Goal: Task Accomplishment & Management: Manage account settings

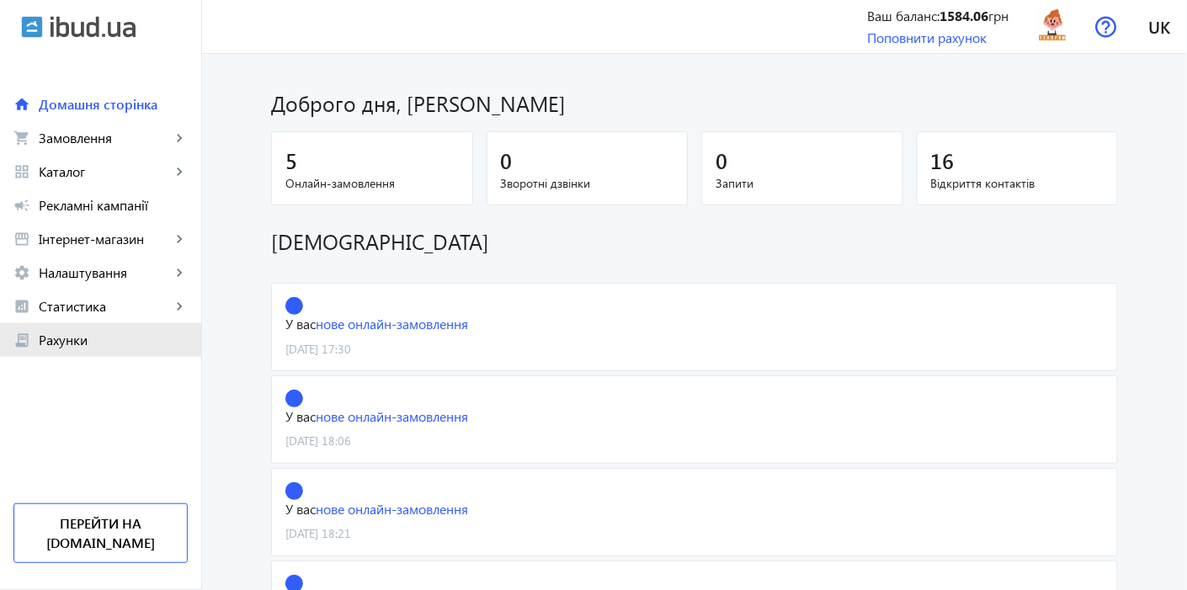
click at [98, 335] on span "Рахунки" at bounding box center [113, 340] width 149 height 17
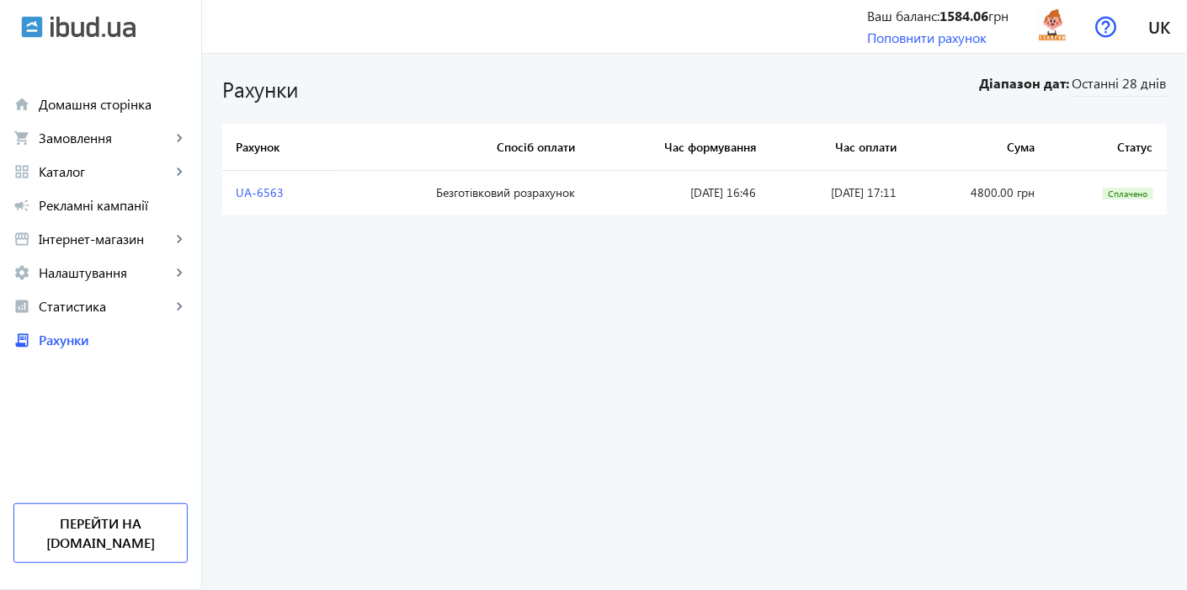
click at [92, 313] on span "Статистика" at bounding box center [105, 306] width 132 height 17
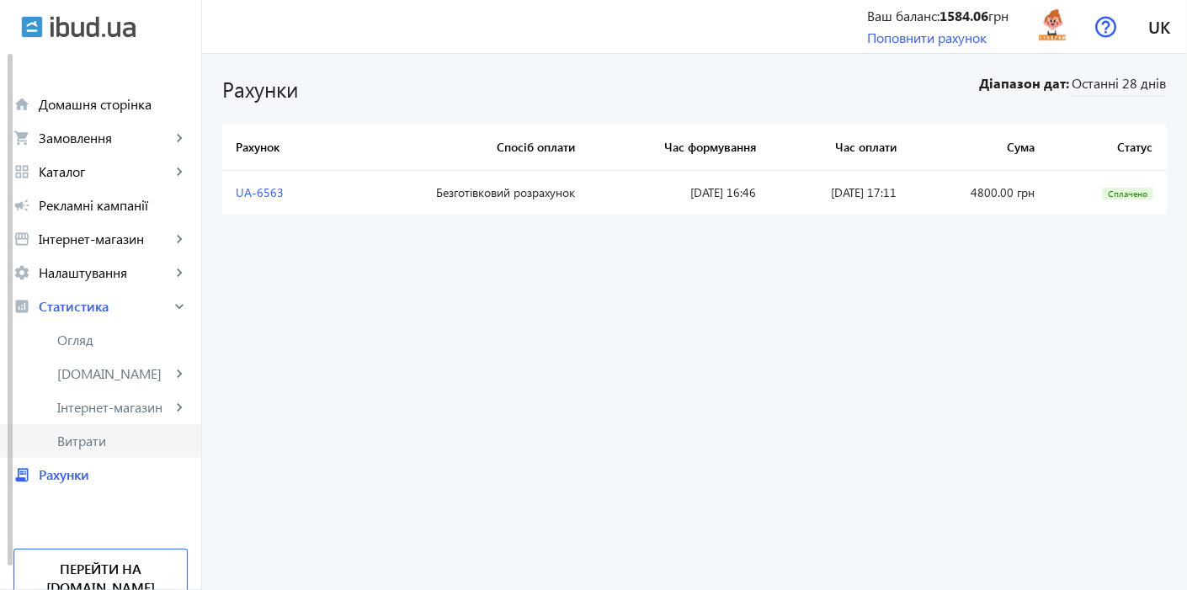
click at [95, 445] on span "Витрати" at bounding box center [122, 441] width 130 height 17
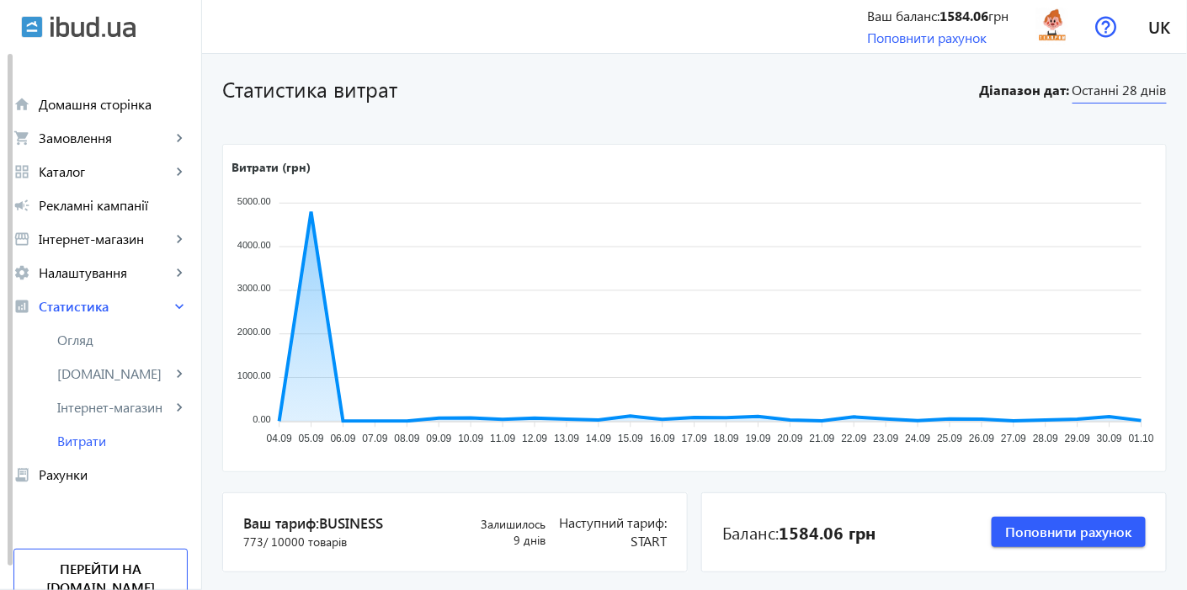
click at [1112, 85] on span "Останні 28 днів" at bounding box center [1120, 92] width 94 height 23
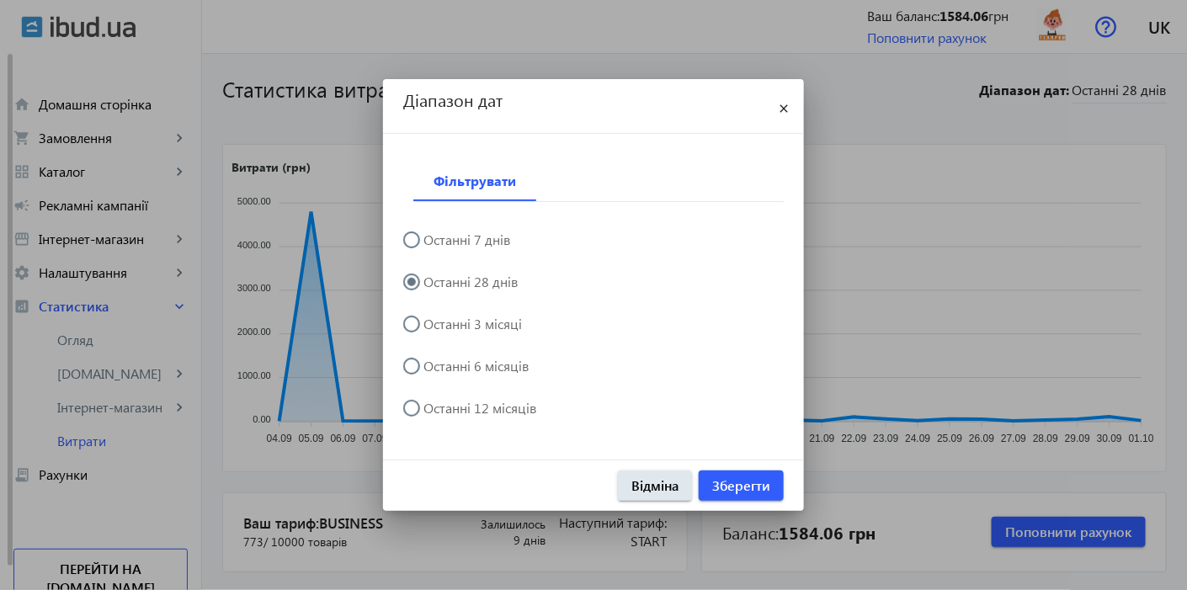
click at [1036, 342] on div at bounding box center [593, 295] width 1187 height 590
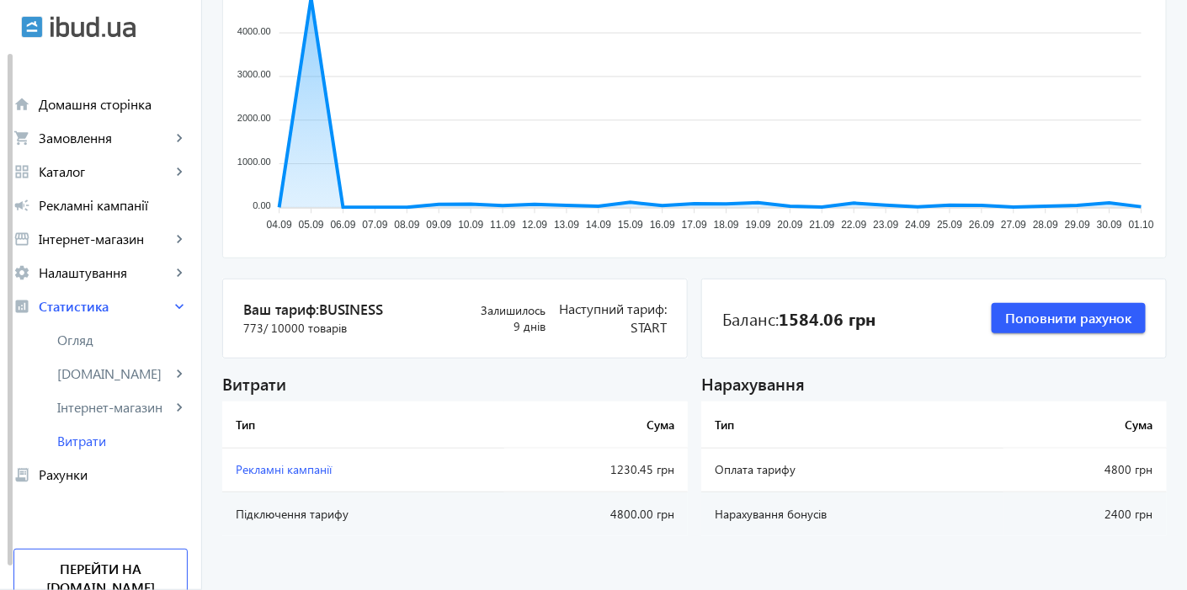
scroll to position [34, 0]
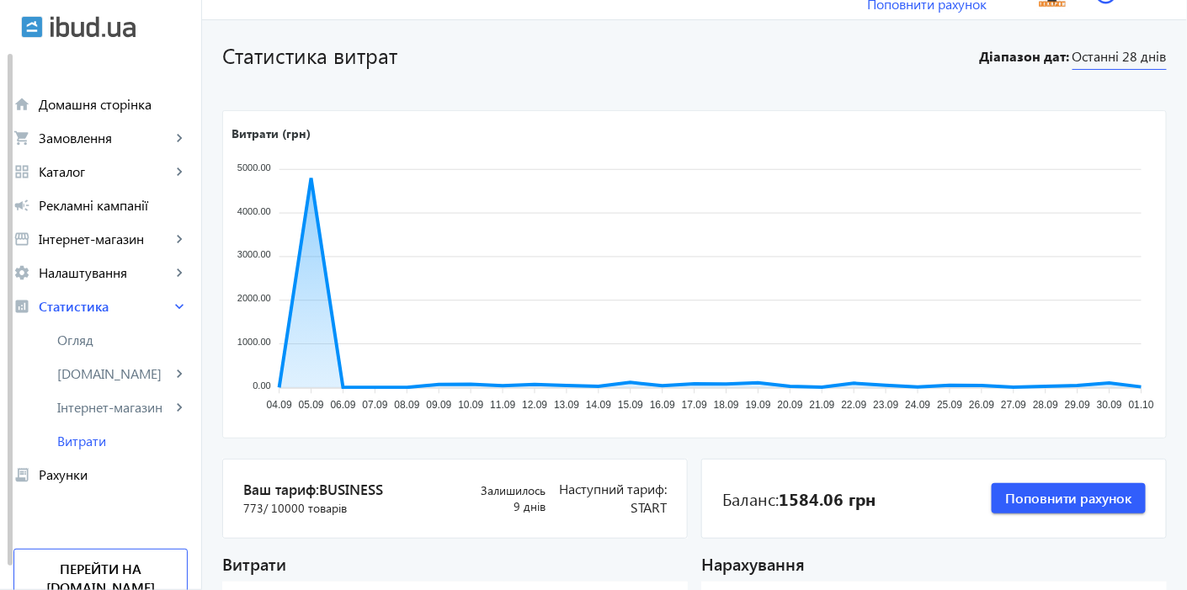
click at [1080, 60] on span "Останні 28 днів" at bounding box center [1120, 58] width 94 height 23
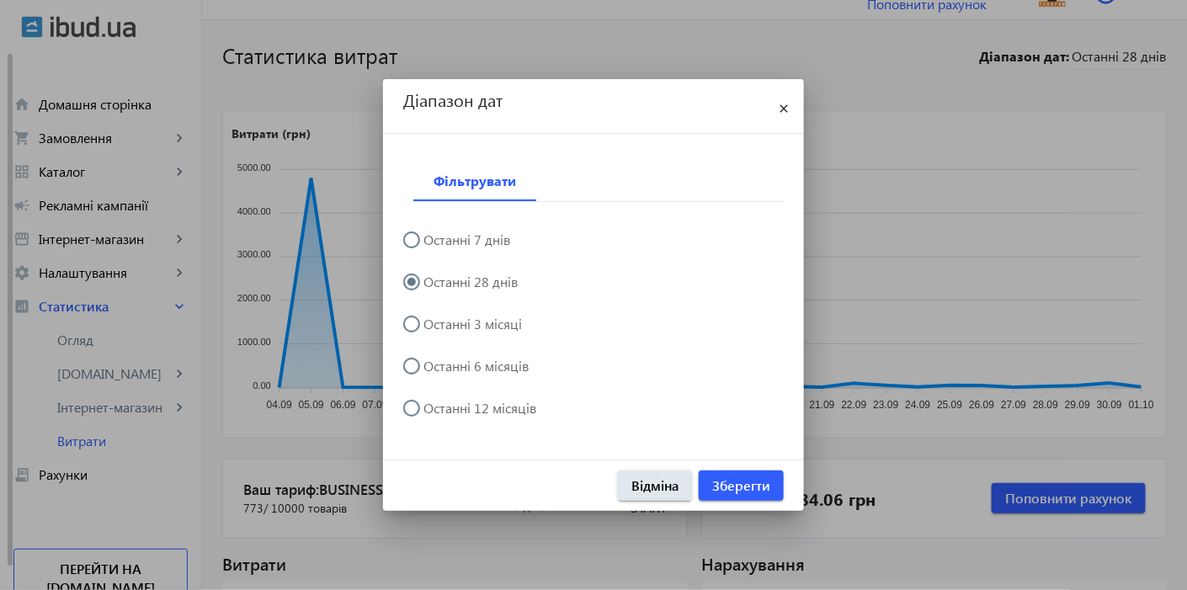
scroll to position [0, 0]
click at [461, 327] on label "Останні 3 місяці" at bounding box center [471, 323] width 102 height 13
click at [437, 327] on input "Останні 3 місяці" at bounding box center [420, 333] width 34 height 34
radio input "true"
click at [742, 481] on span "Зберегти" at bounding box center [741, 486] width 58 height 19
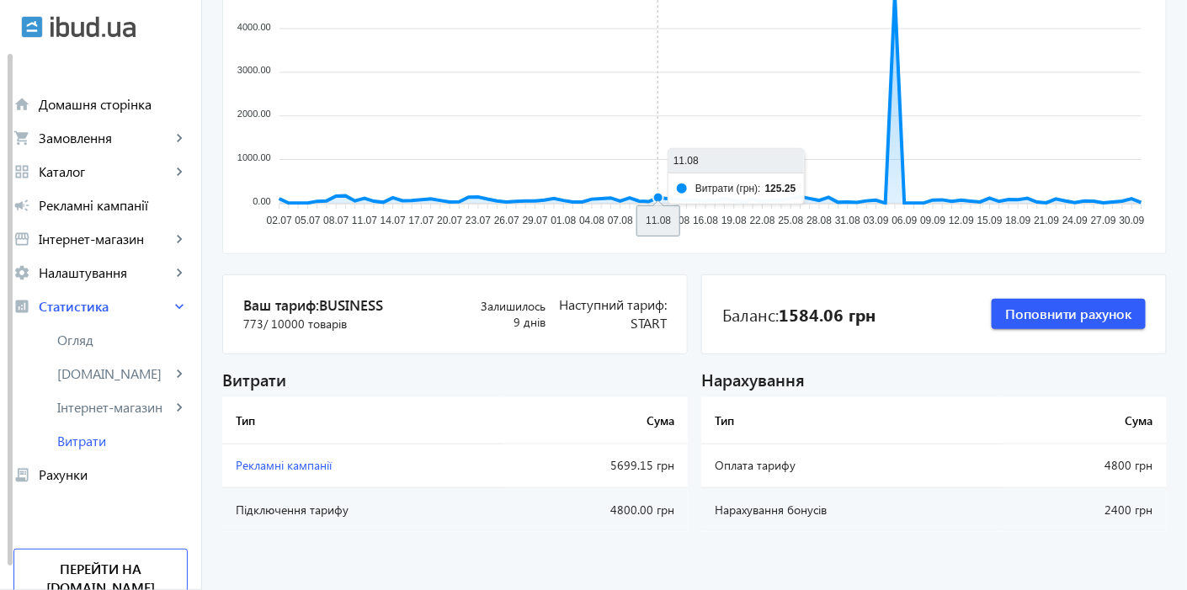
scroll to position [221, 0]
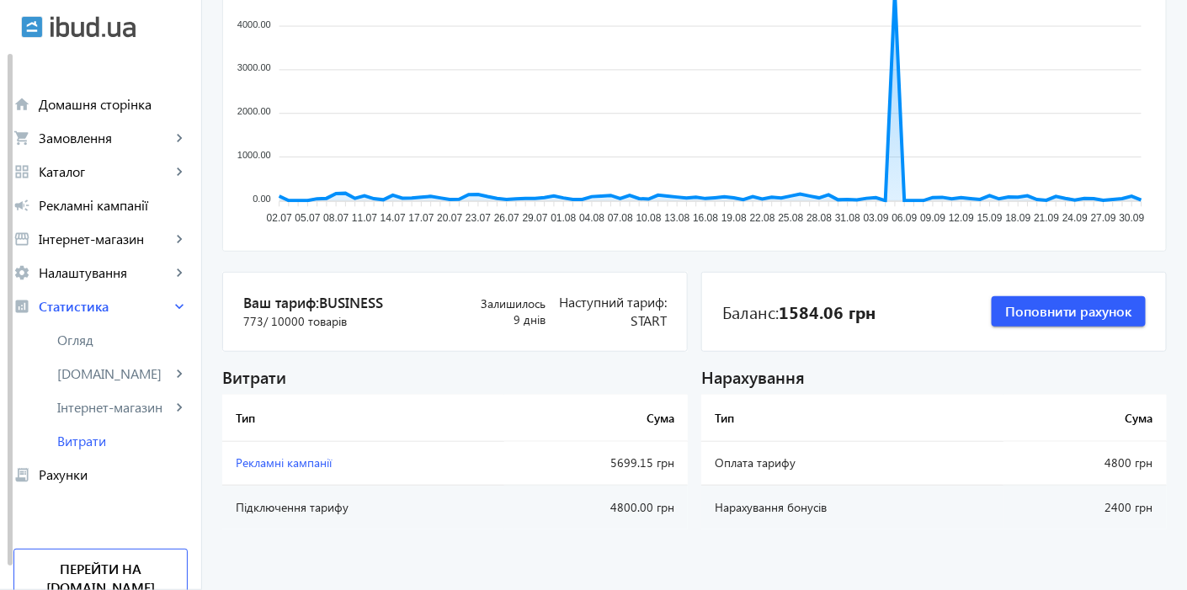
click at [305, 460] on span "Рекламні кампанії" at bounding box center [284, 463] width 96 height 16
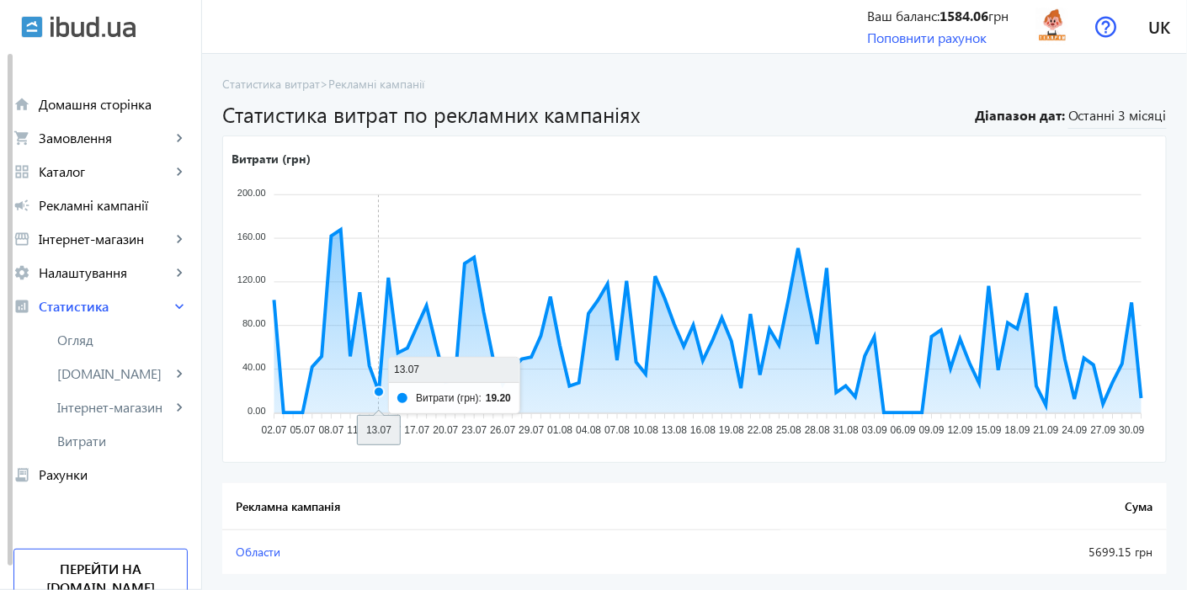
scroll to position [40, 0]
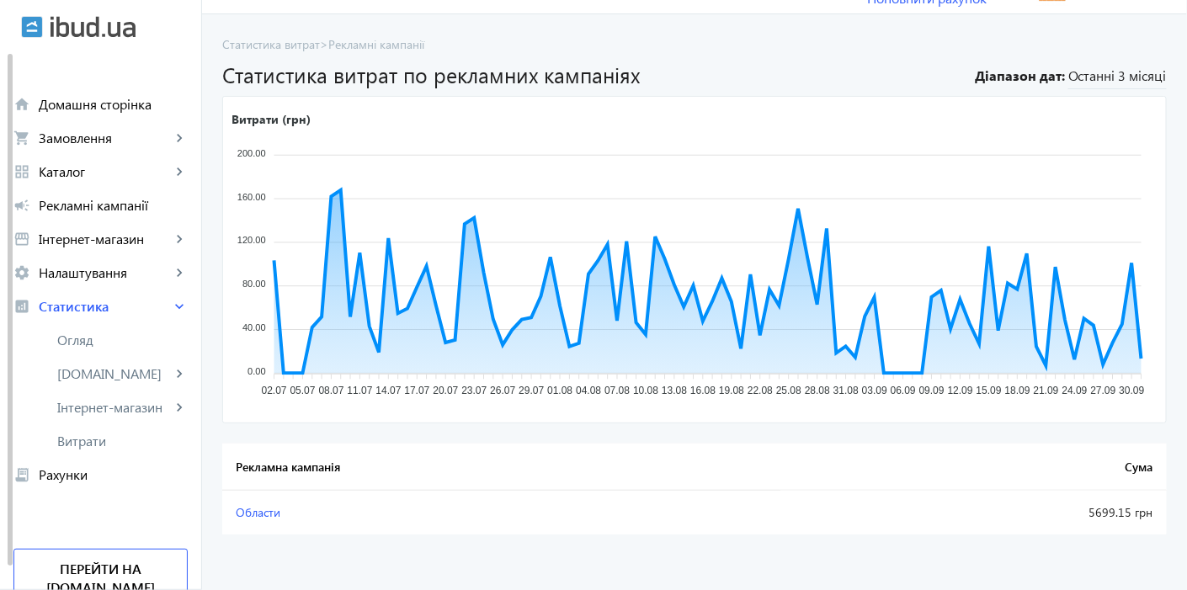
click at [251, 516] on span "Области" at bounding box center [258, 512] width 45 height 16
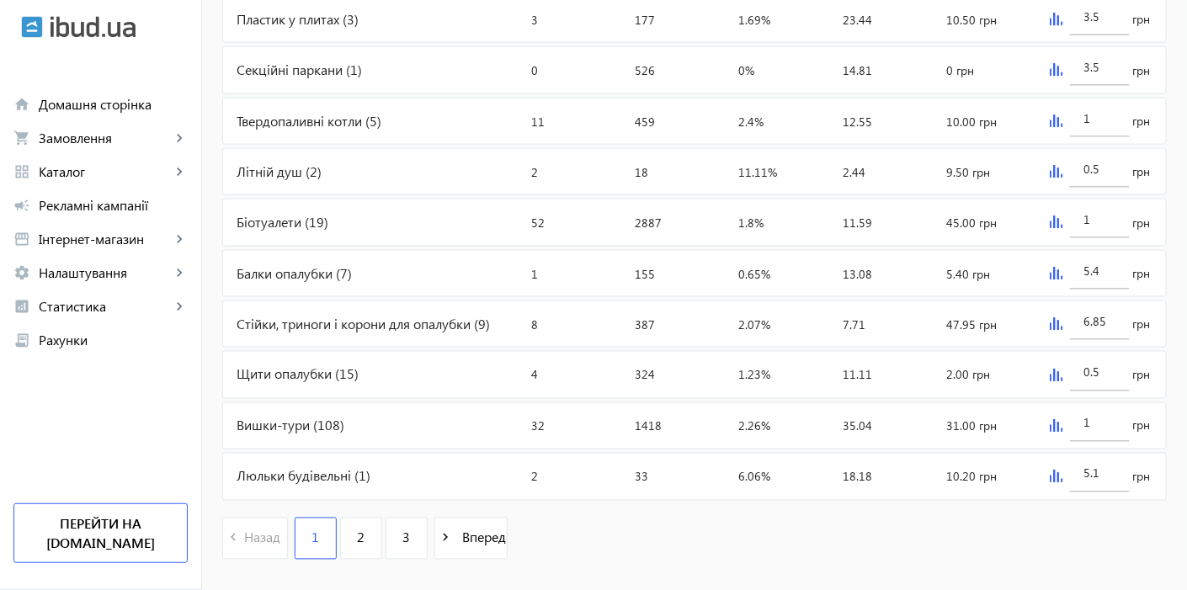
scroll to position [745, 0]
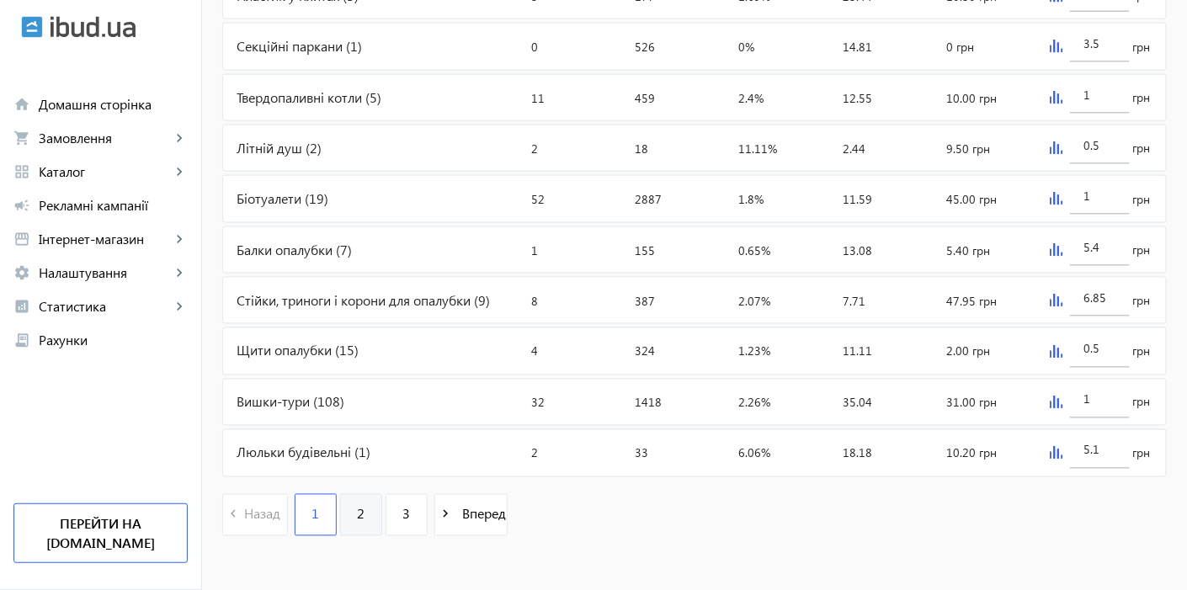
click at [357, 507] on span "2" at bounding box center [361, 514] width 8 height 19
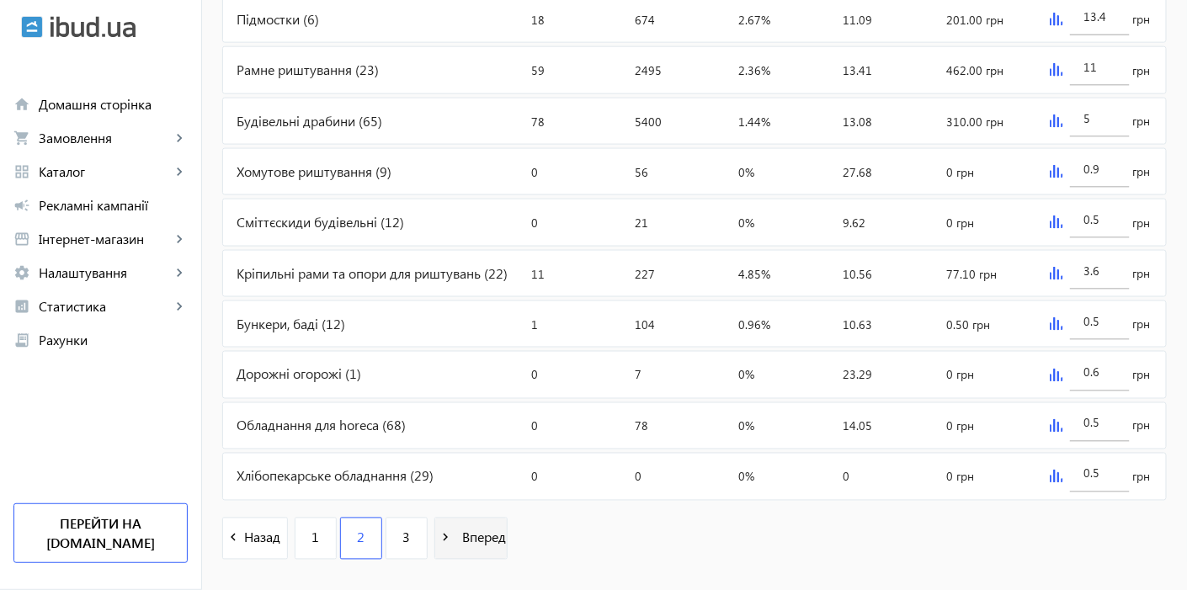
scroll to position [745, 0]
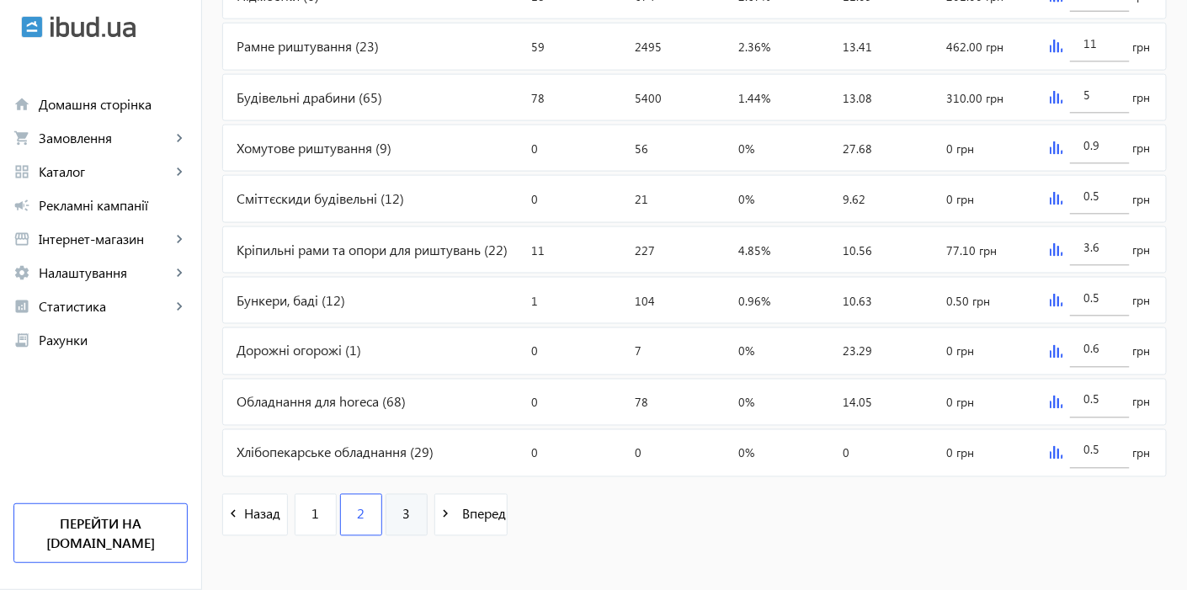
click at [405, 509] on link "3" at bounding box center [407, 515] width 42 height 42
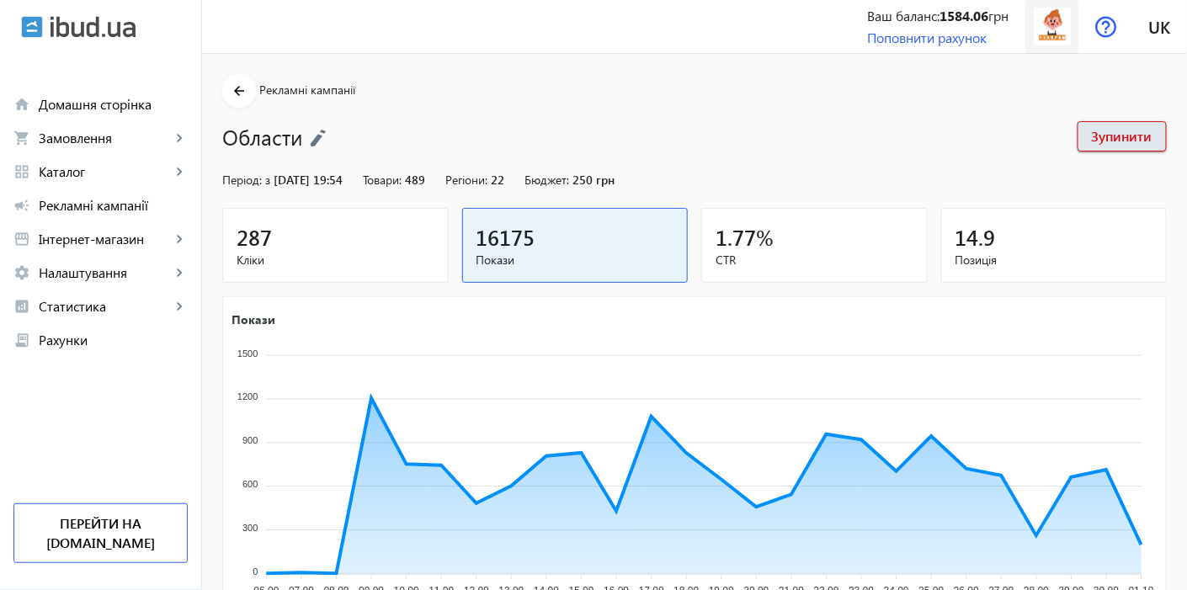
click at [1057, 27] on img at bounding box center [1053, 27] width 38 height 38
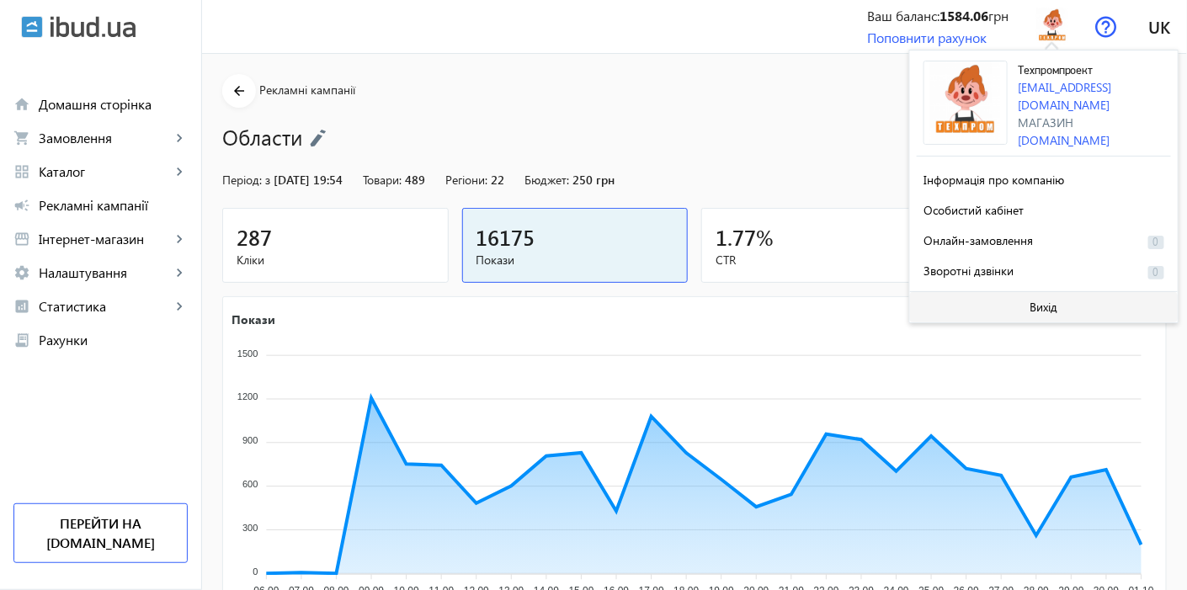
click at [1006, 297] on span at bounding box center [1044, 307] width 268 height 40
